Goal: Information Seeking & Learning: Learn about a topic

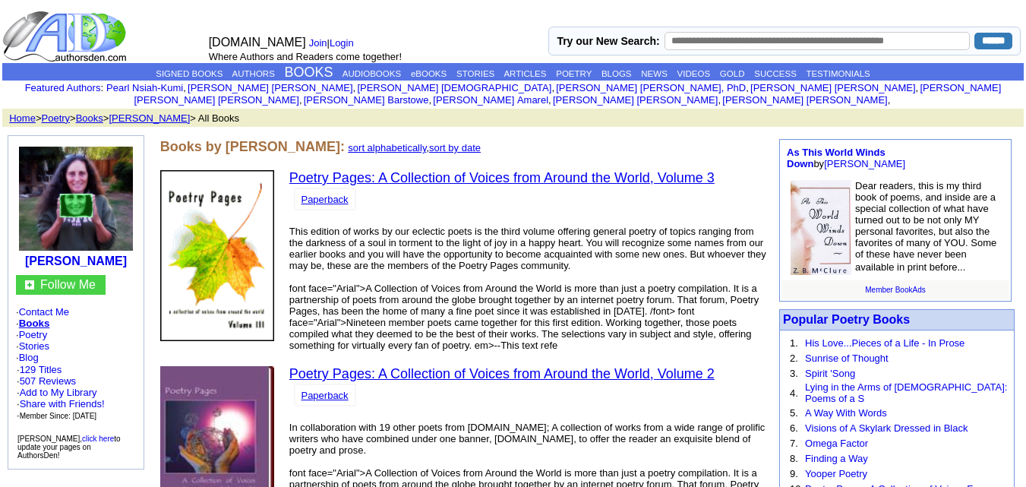
click at [447, 421] on font "In collaboration with 19 other poets from PoetryPages.com; A collection of work…" at bounding box center [526, 438] width 475 height 34
click at [166, 139] on font "Books by jeanne rené watson:" at bounding box center [252, 146] width 185 height 15
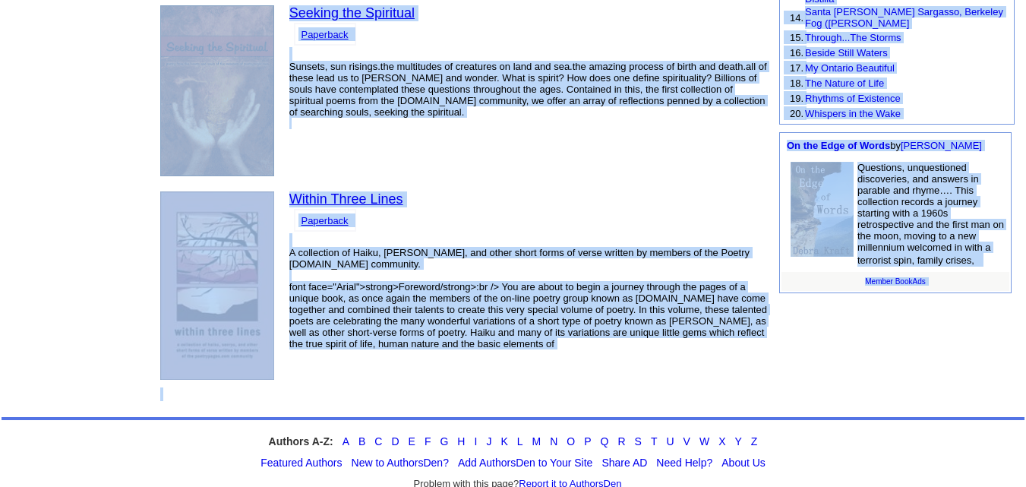
scroll to position [573, 0]
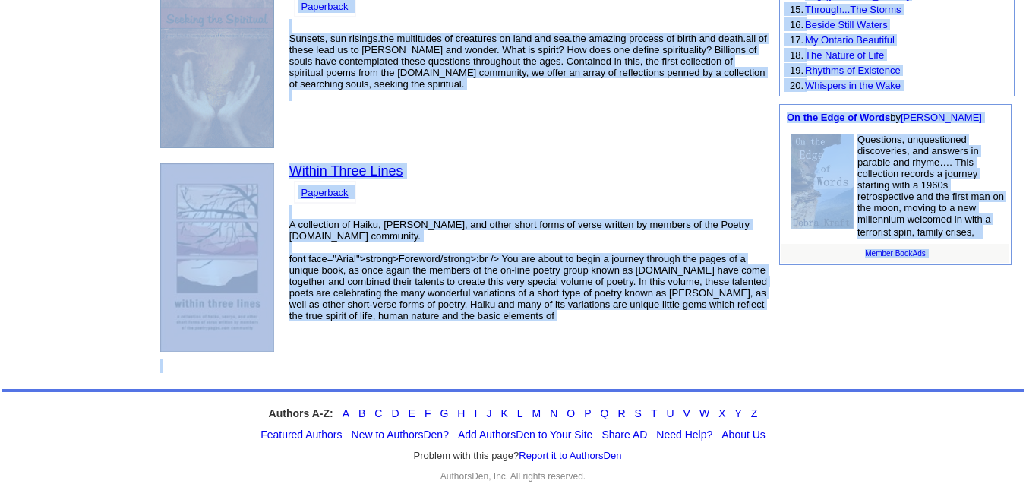
drag, startPoint x: 166, startPoint y: 130, endPoint x: 434, endPoint y: 494, distance: 451.4
copy center "ooks by jeanne rené watson: sort alphabetically , sort by date Poetry Pages: A …"
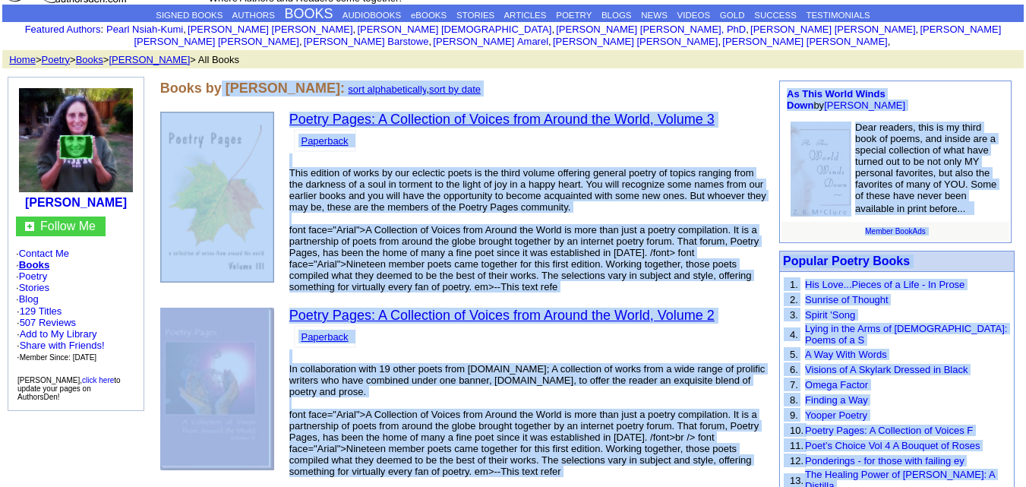
scroll to position [0, 0]
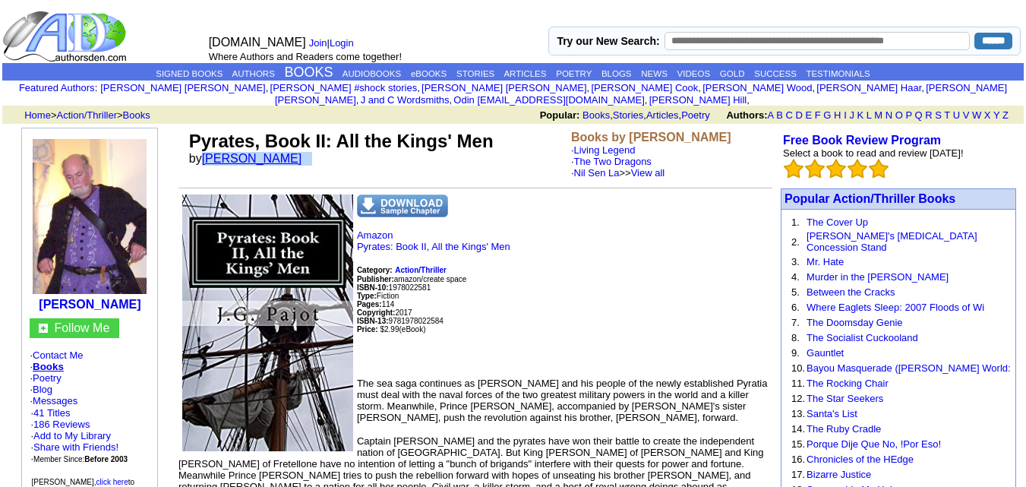
drag, startPoint x: 277, startPoint y: 145, endPoint x: 207, endPoint y: 152, distance: 71.0
click at [207, 152] on td "Pyrates, Book II: All the Kings' Men by J. G. Pajot" at bounding box center [377, 155] width 382 height 54
copy font "J. G. Pajot"
